Goal: Task Accomplishment & Management: Manage account settings

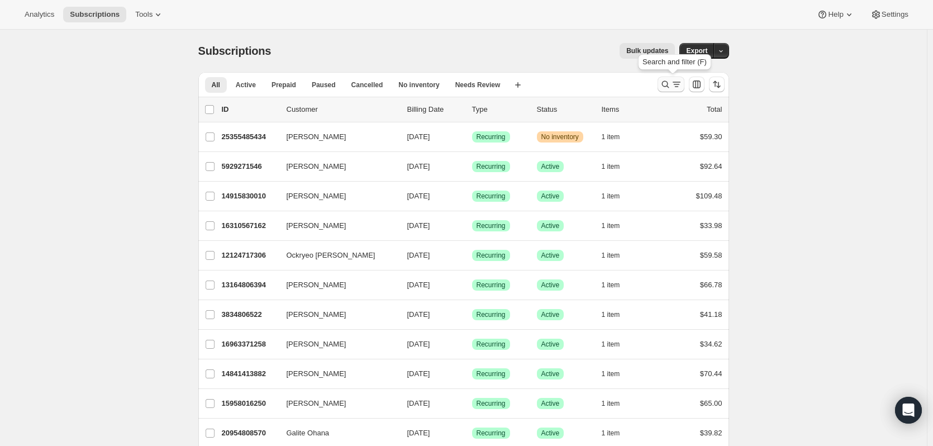
click at [675, 84] on icon "Search and filter results" at bounding box center [676, 84] width 11 height 11
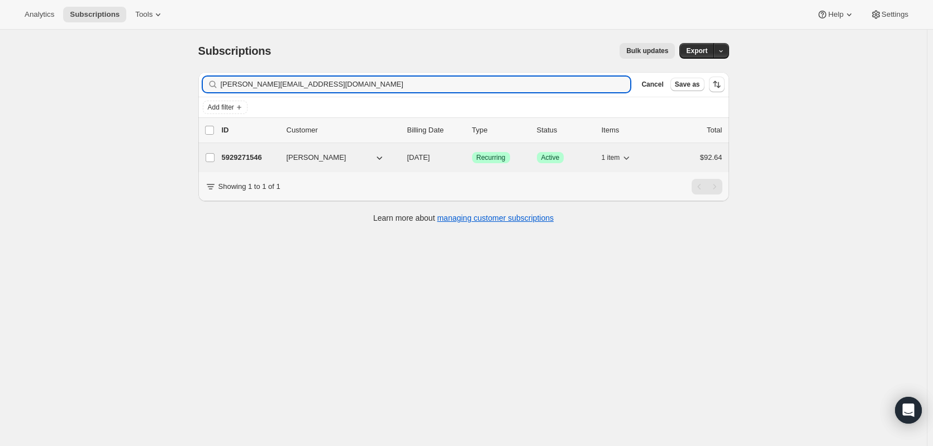
type input "[PERSON_NAME][EMAIL_ADDRESS][DOMAIN_NAME]"
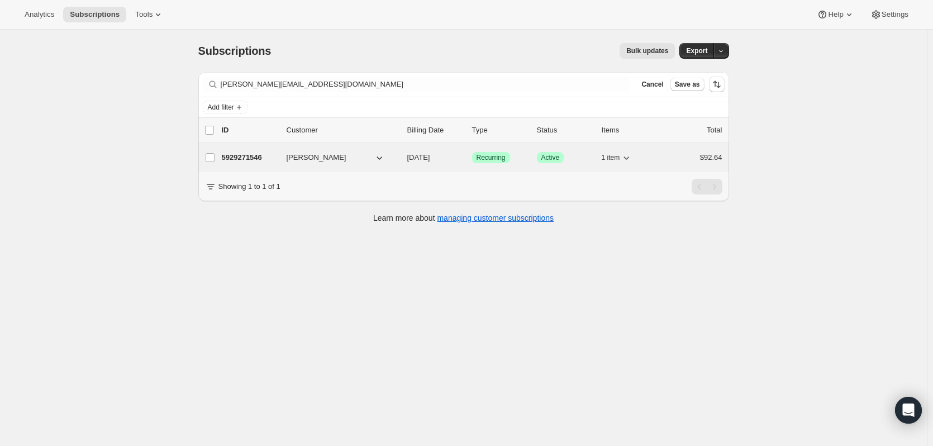
click at [258, 155] on p "5929271546" at bounding box center [250, 157] width 56 height 11
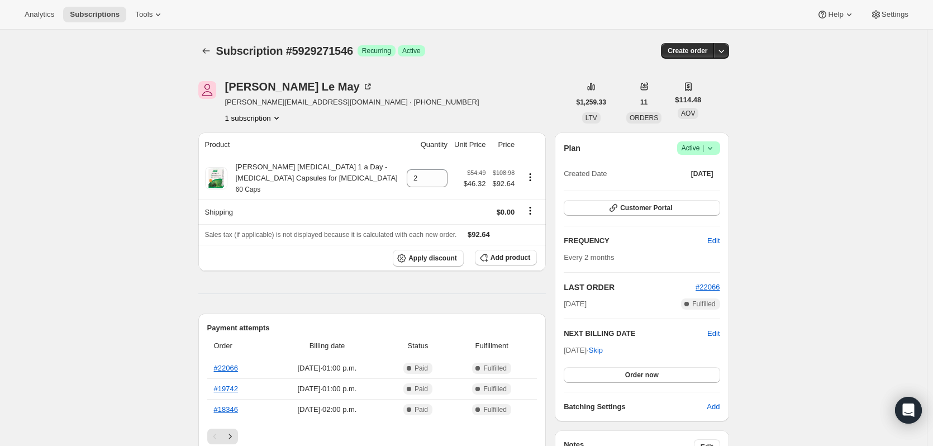
click at [695, 152] on span "Active |" at bounding box center [699, 147] width 34 height 11
click at [695, 185] on span "Cancel subscription" at bounding box center [701, 189] width 63 height 8
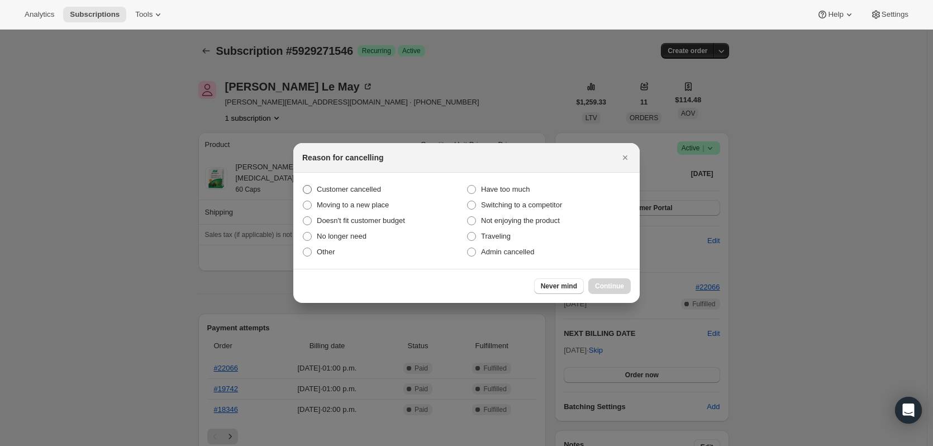
click at [369, 194] on span "Customer cancelled" at bounding box center [349, 189] width 64 height 11
click at [303, 185] on input "Customer cancelled" at bounding box center [303, 185] width 1 height 1
radio input "true"
click at [619, 283] on span "Continue" at bounding box center [609, 286] width 29 height 9
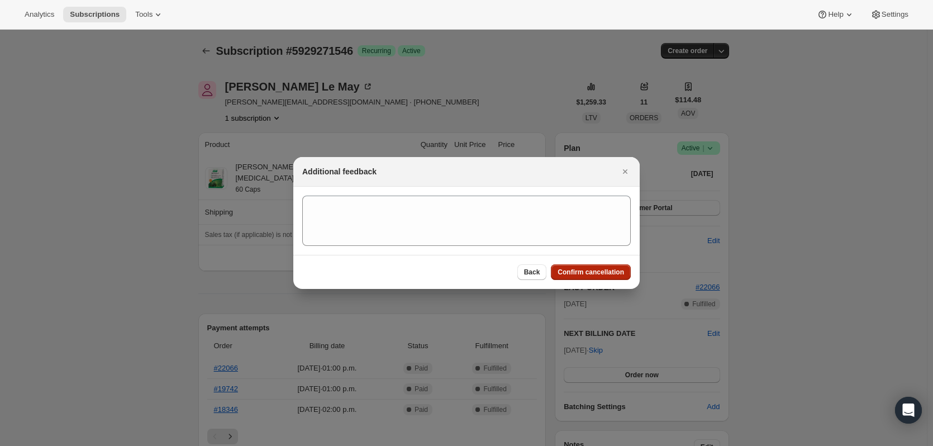
click at [608, 277] on button "Confirm cancellation" at bounding box center [591, 272] width 80 height 16
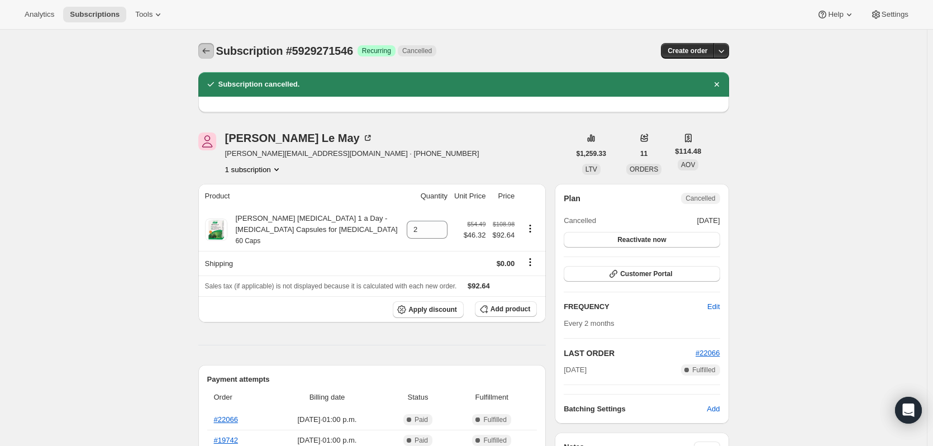
click at [209, 53] on icon "Subscriptions" at bounding box center [206, 50] width 11 height 11
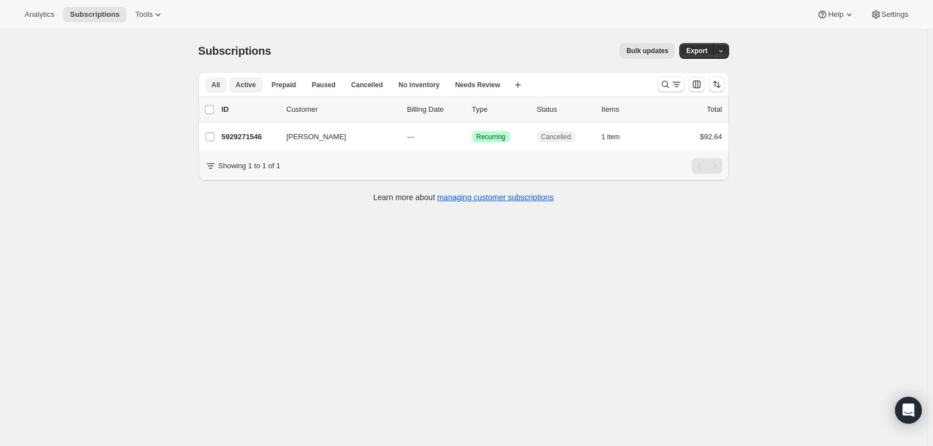
click at [250, 85] on span "Active" at bounding box center [246, 84] width 20 height 9
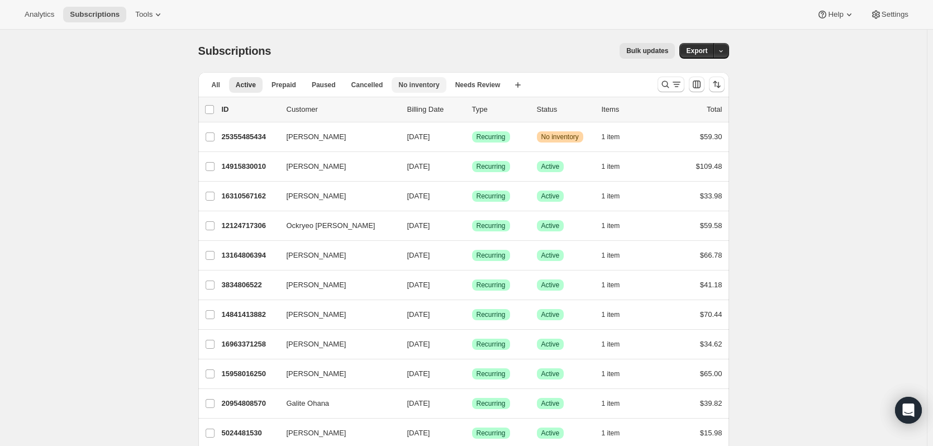
click at [403, 88] on span "No inventory" at bounding box center [418, 84] width 41 height 9
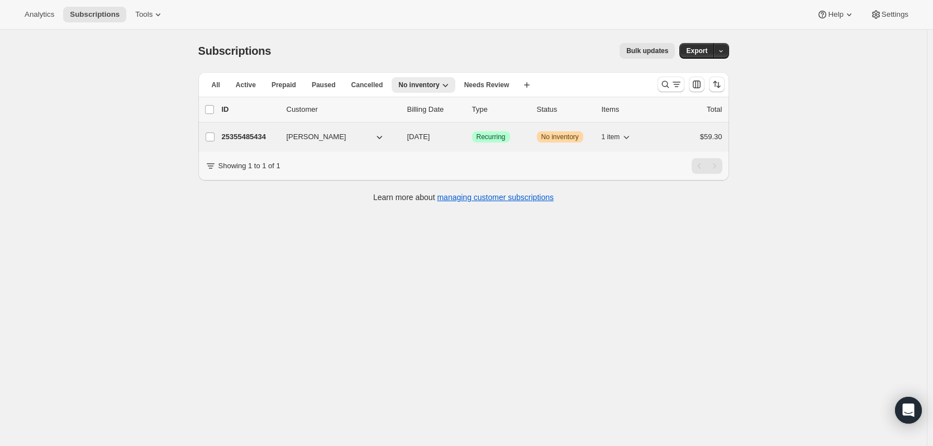
click at [338, 139] on span "[PERSON_NAME]" at bounding box center [317, 136] width 60 height 11
click at [629, 136] on icon "button" at bounding box center [626, 136] width 11 height 11
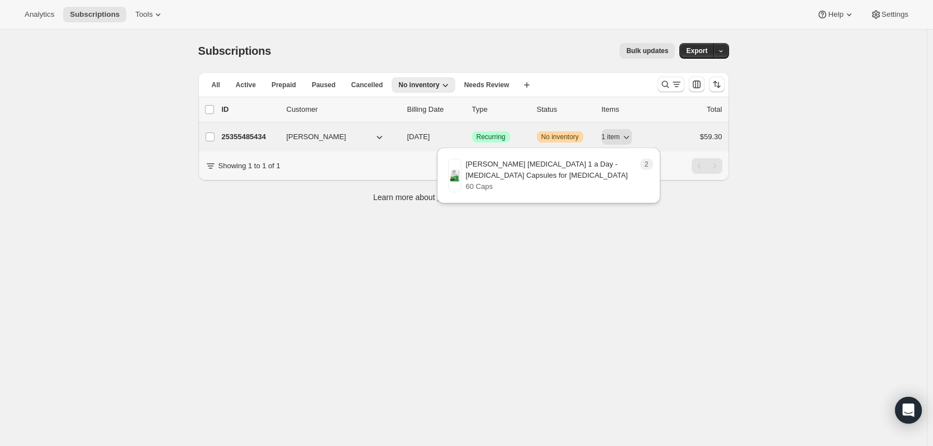
click at [312, 134] on span "[PERSON_NAME]" at bounding box center [317, 136] width 60 height 11
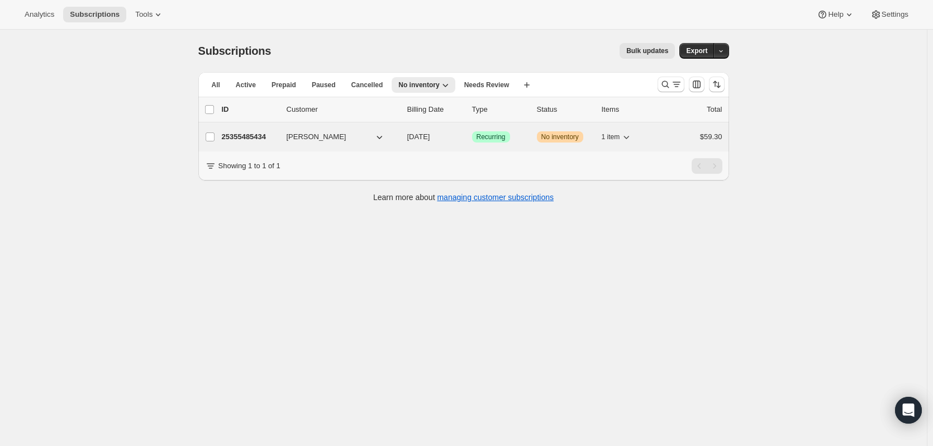
click at [255, 135] on p "25355485434" at bounding box center [250, 136] width 56 height 11
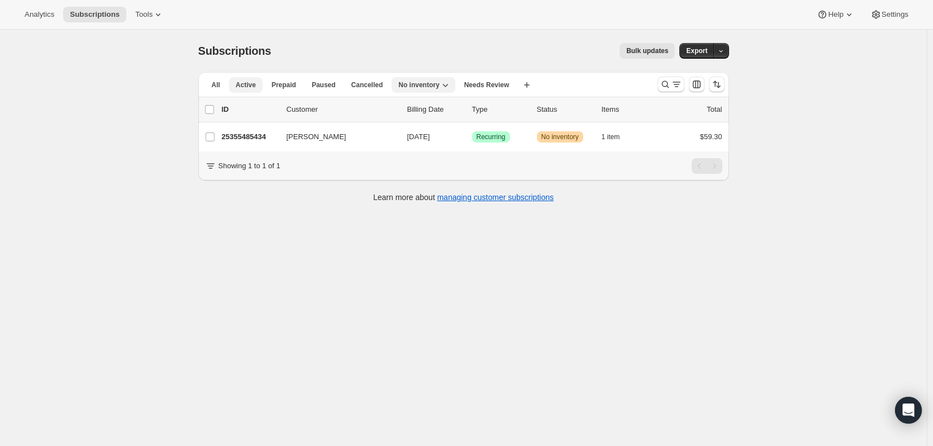
click at [246, 87] on span "Active" at bounding box center [246, 84] width 20 height 9
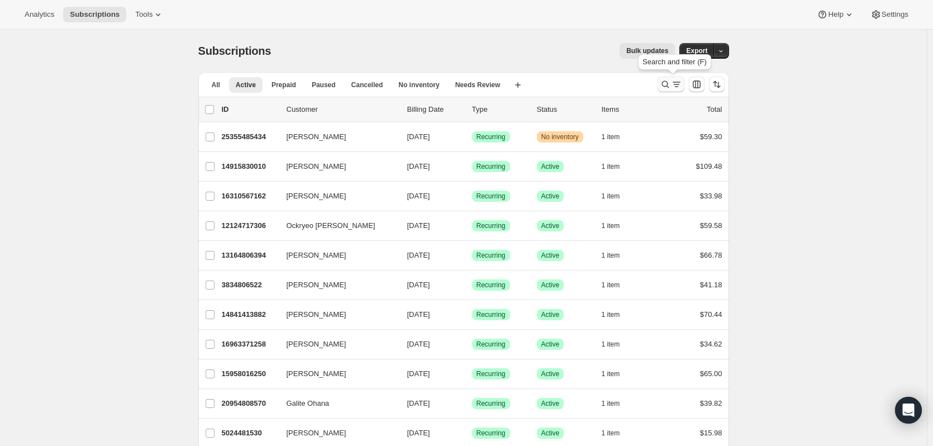
click at [677, 87] on icon "Search and filter results" at bounding box center [676, 84] width 11 height 11
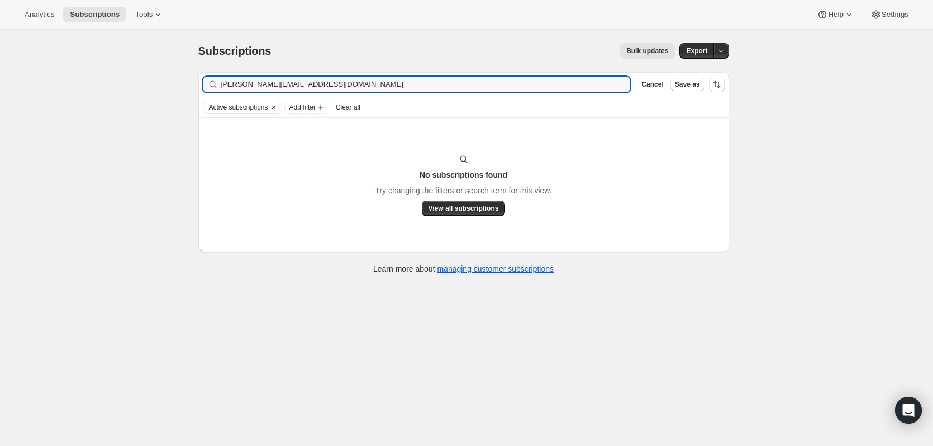
type input "[PERSON_NAME][EMAIL_ADDRESS][DOMAIN_NAME]"
click at [278, 106] on icon "Clear" at bounding box center [273, 107] width 9 height 9
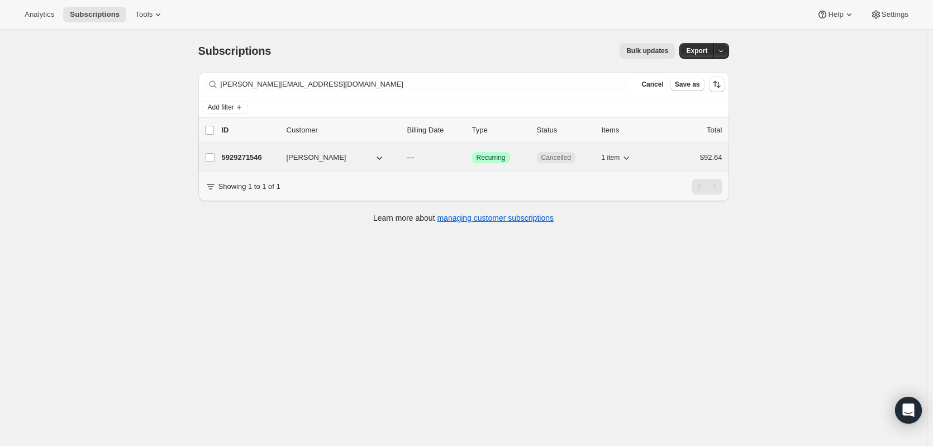
click at [251, 158] on p "5929271546" at bounding box center [250, 157] width 56 height 11
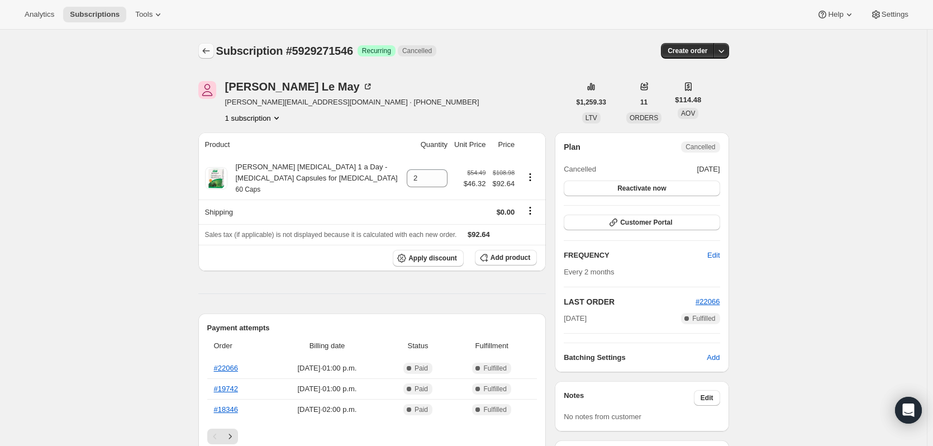
click at [208, 52] on icon "Subscriptions" at bounding box center [206, 50] width 11 height 11
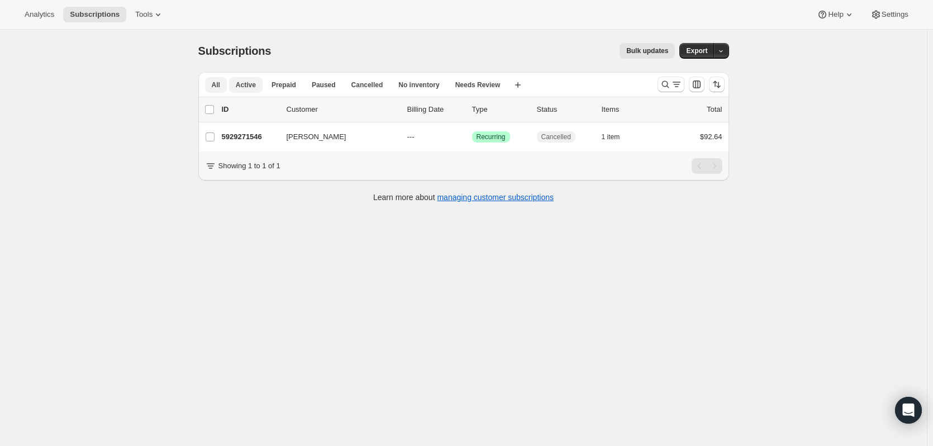
click at [215, 84] on span "All" at bounding box center [216, 84] width 8 height 9
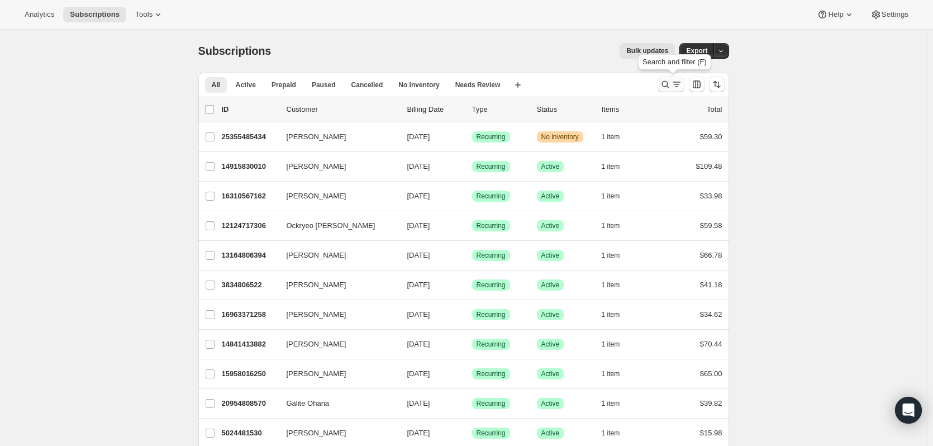
click at [677, 87] on icon "Search and filter results" at bounding box center [676, 84] width 11 height 11
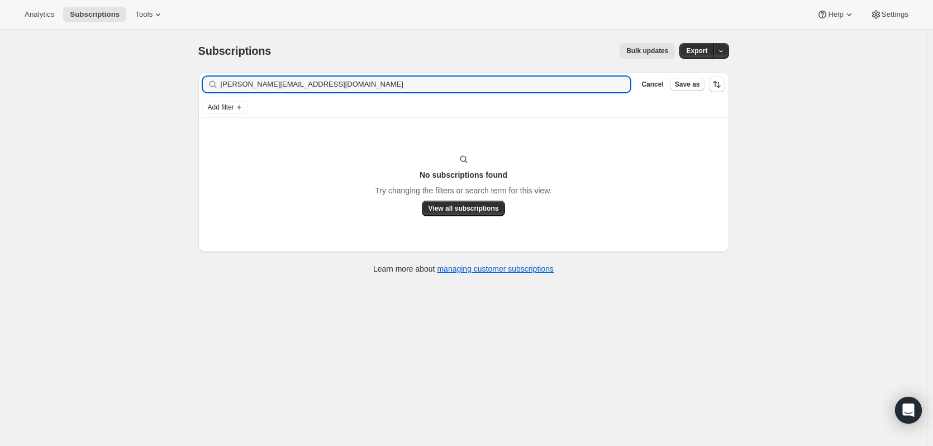
type input "laurintina@hotmail.com"
